Goal: Check status

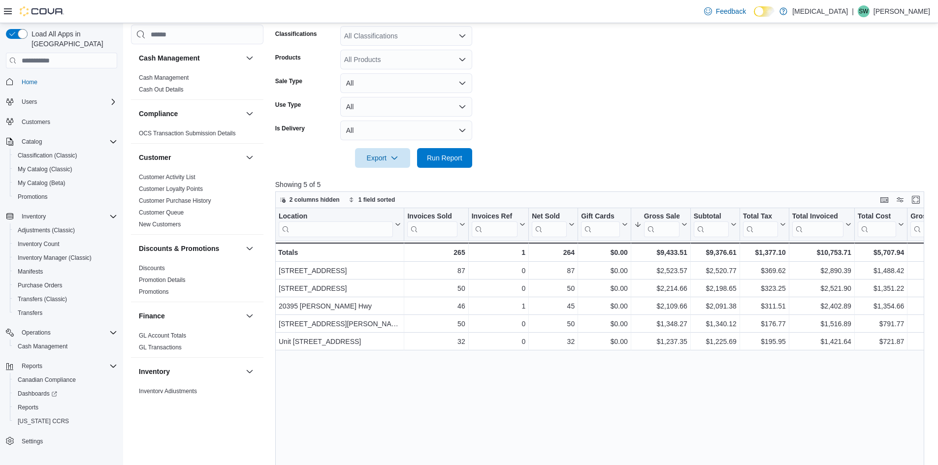
scroll to position [542, 0]
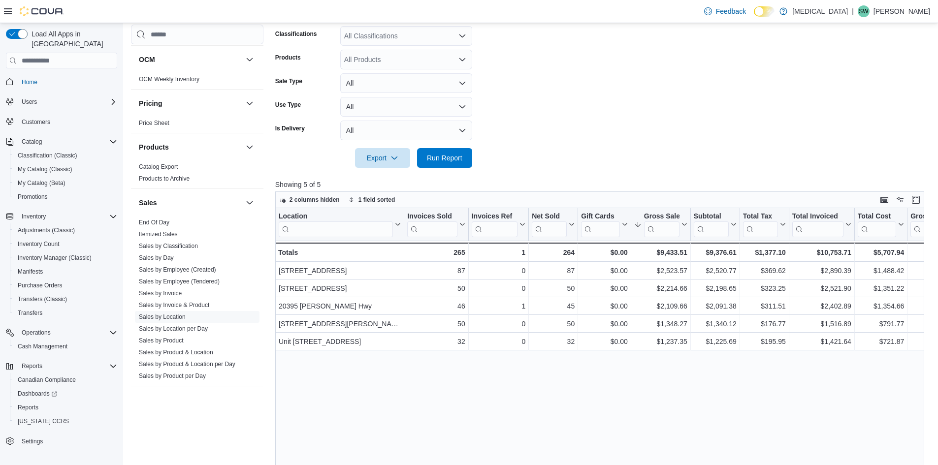
click at [802, 95] on form "Date Range [DATE] Locations All Locations Classifications All Classifications P…" at bounding box center [603, 67] width 656 height 201
click at [802, 150] on form "Date Range [DATE] Locations All Locations Classifications All Classifications P…" at bounding box center [603, 67] width 656 height 201
click at [798, 36] on form "Date Range [DATE] Locations All Locations Classifications All Classifications P…" at bounding box center [603, 67] width 656 height 201
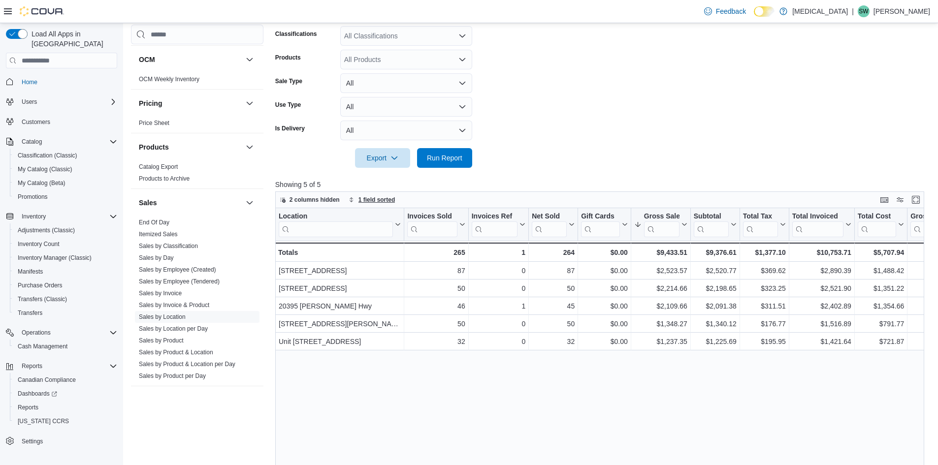
drag, startPoint x: 381, startPoint y: 168, endPoint x: 395, endPoint y: 201, distance: 35.8
click at [387, 185] on div "Report Hide Parameters Date Range [DATE] Locations All Locations Classification…" at bounding box center [603, 249] width 656 height 629
click at [396, 200] on button "1 field sorted" at bounding box center [372, 200] width 55 height 12
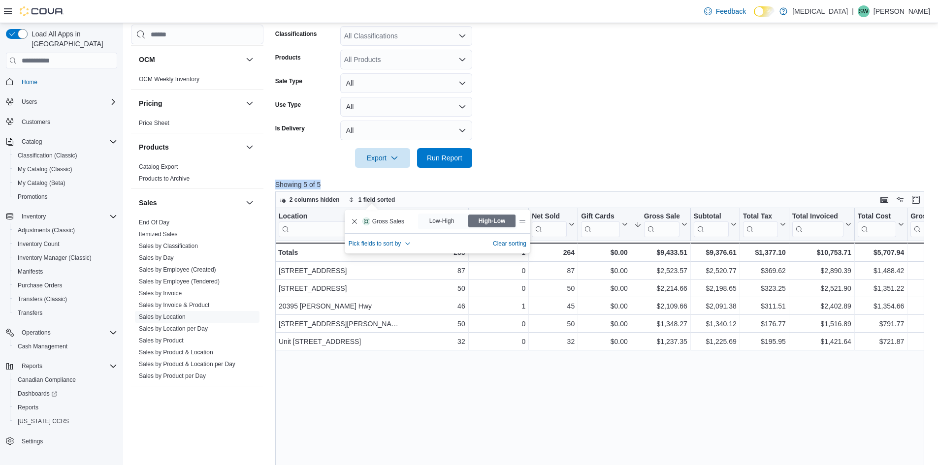
scroll to position [148, 0]
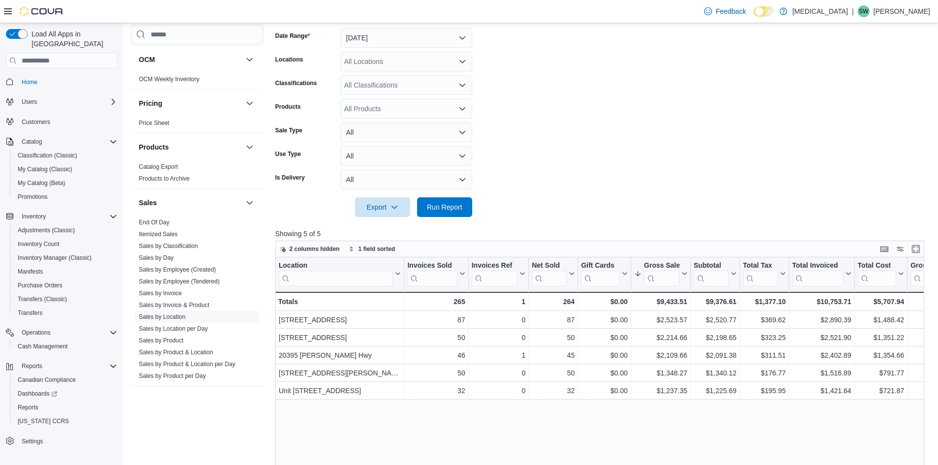
click at [554, 162] on form "Date Range [DATE] Locations All Locations Classifications All Classifications P…" at bounding box center [603, 116] width 656 height 201
click at [389, 128] on button "All" at bounding box center [406, 133] width 132 height 20
click at [698, 156] on form "Date Range [DATE] Locations All Locations Classifications All Classifications P…" at bounding box center [603, 116] width 656 height 201
click at [386, 194] on div at bounding box center [603, 194] width 656 height 8
click at [429, 191] on div at bounding box center [603, 194] width 656 height 8
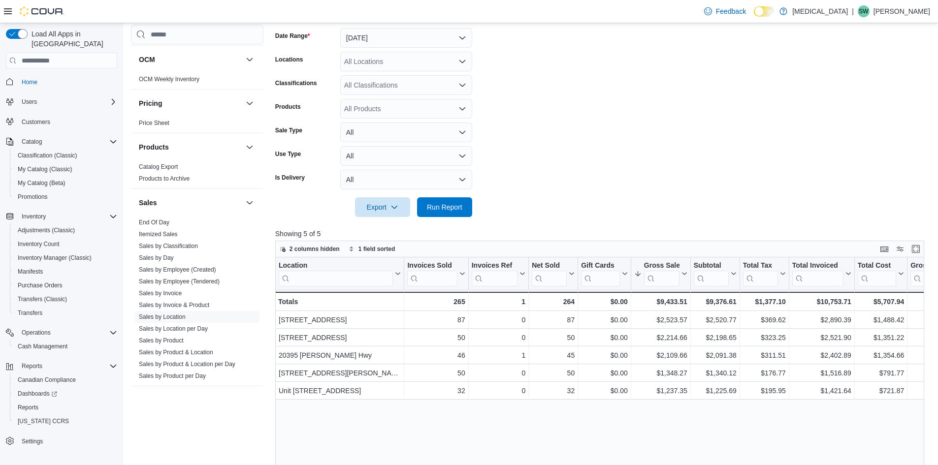
click at [429, 191] on div at bounding box center [603, 194] width 656 height 8
